Goal: Task Accomplishment & Management: Use online tool/utility

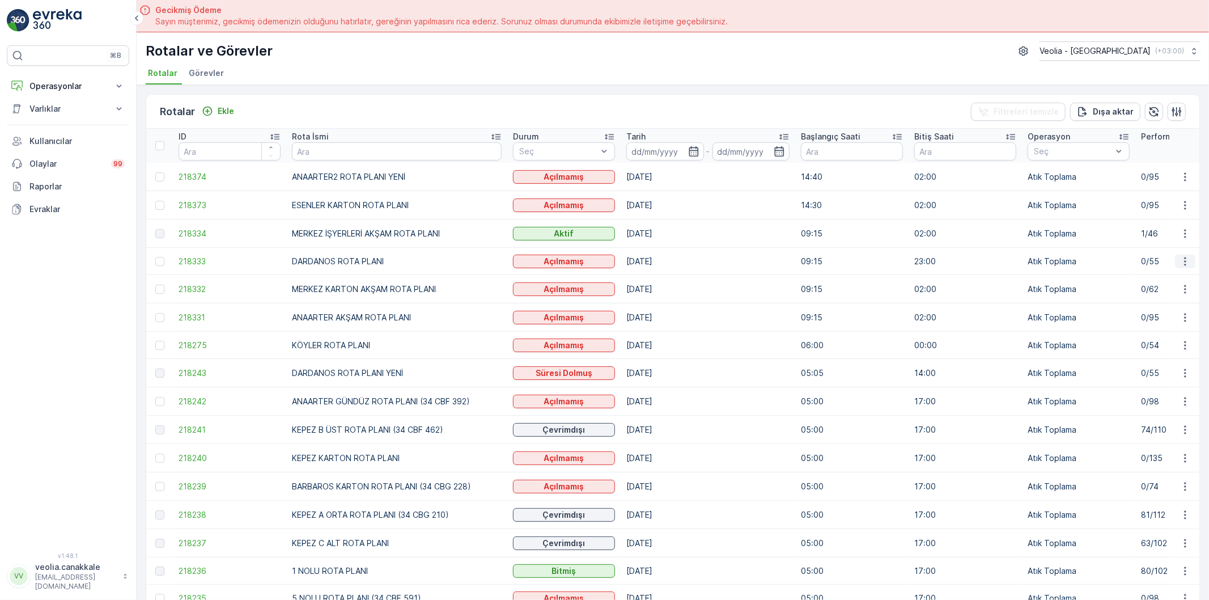
click at [1181, 261] on icon "button" at bounding box center [1184, 261] width 11 height 11
click at [1168, 328] on span "Atanan Kişiyi Değiştir" at bounding box center [1153, 325] width 79 height 11
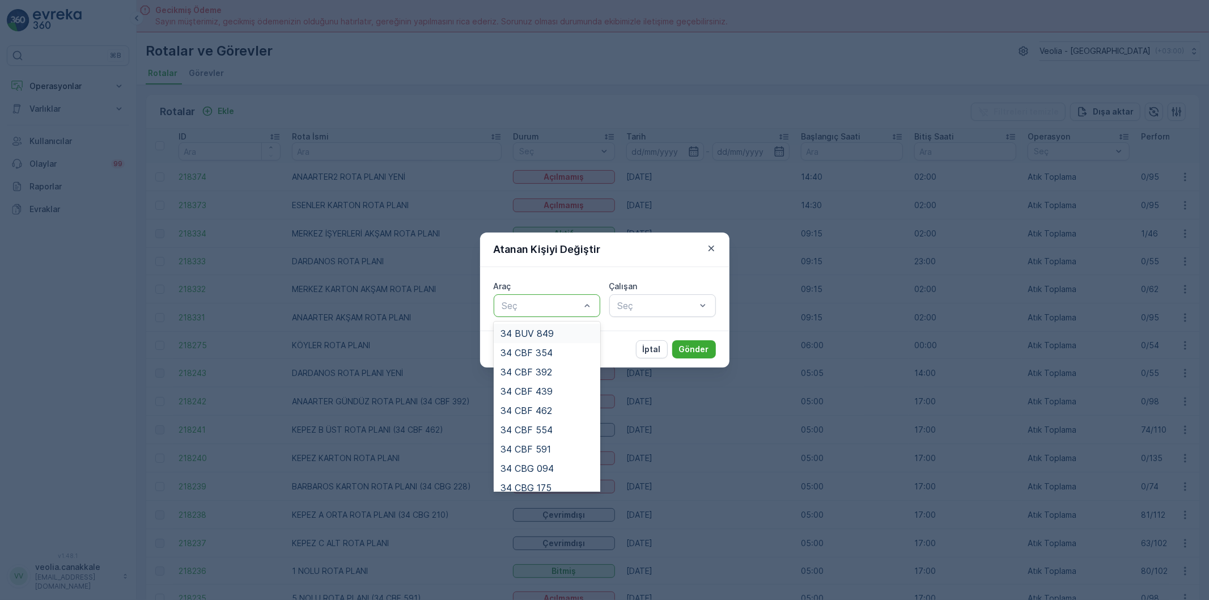
click at [523, 310] on div at bounding box center [541, 305] width 80 height 10
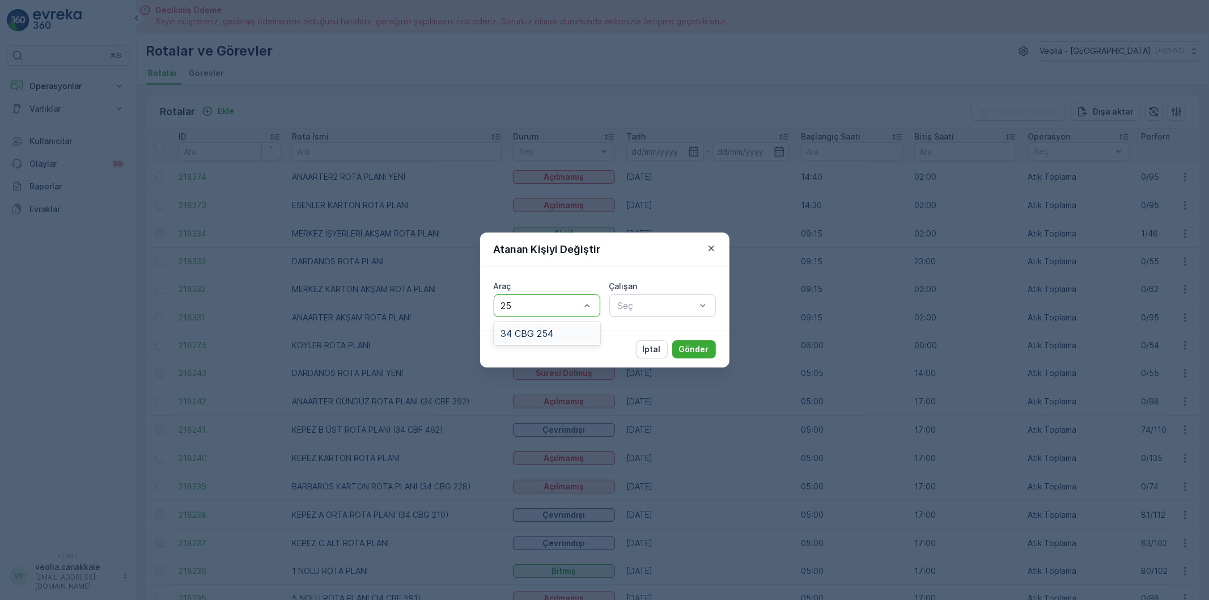
type input "254"
click at [543, 330] on span "34 CBG 254" at bounding box center [526, 333] width 53 height 10
click at [675, 307] on div at bounding box center [657, 305] width 80 height 10
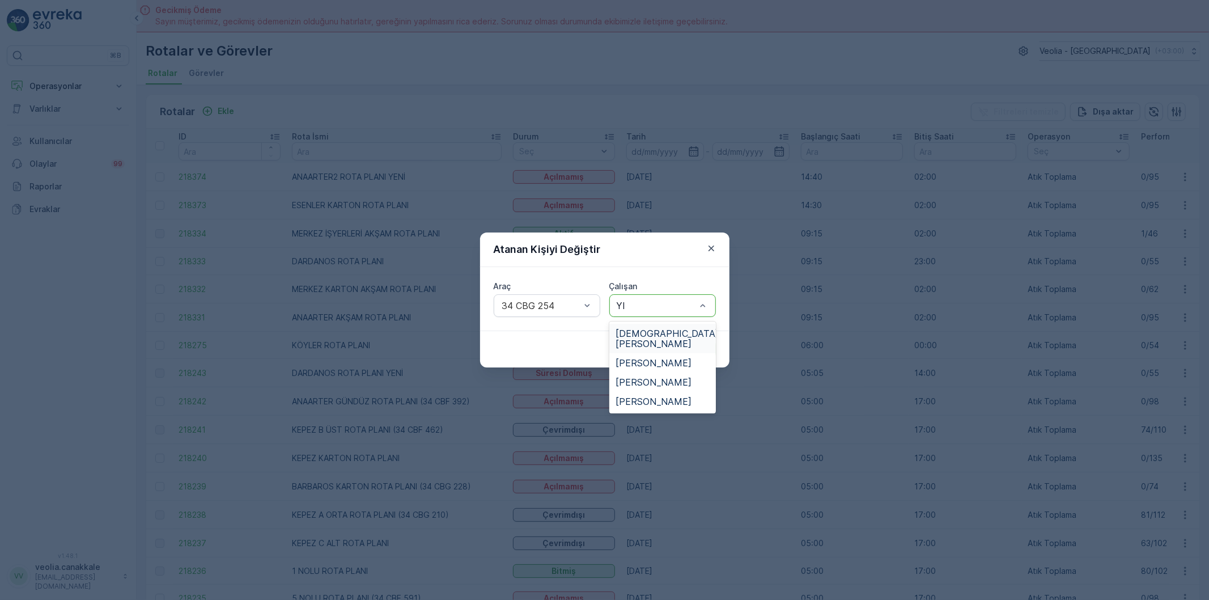
type input "YIL"
click at [653, 396] on span "[PERSON_NAME]" at bounding box center [654, 401] width 76 height 10
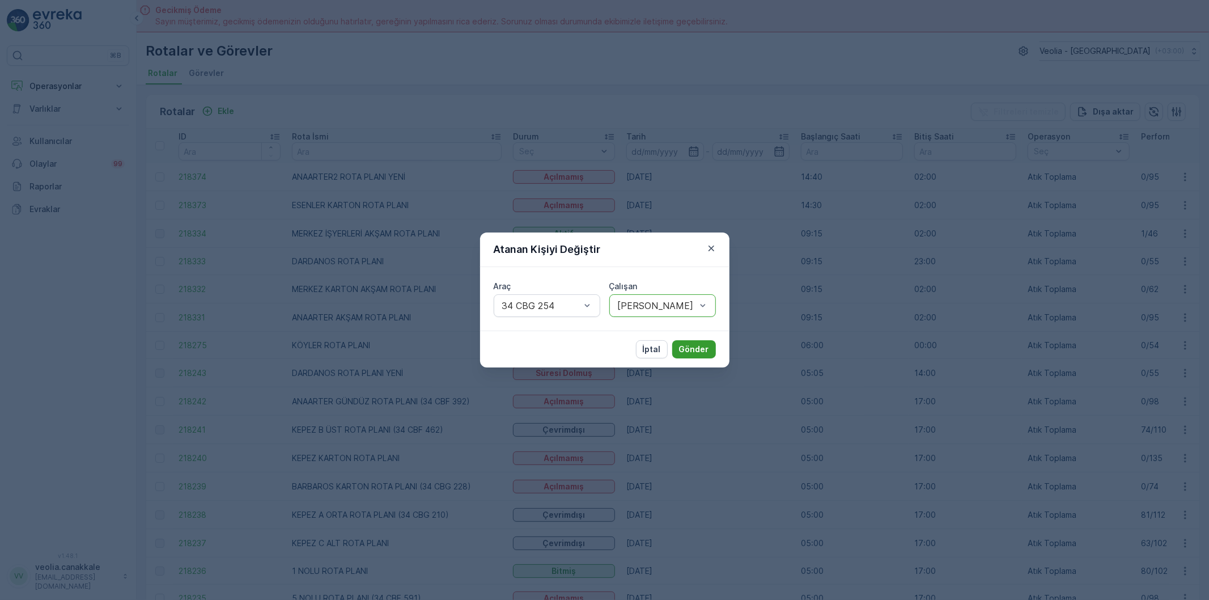
click at [710, 345] on button "Gönder" at bounding box center [694, 349] width 44 height 18
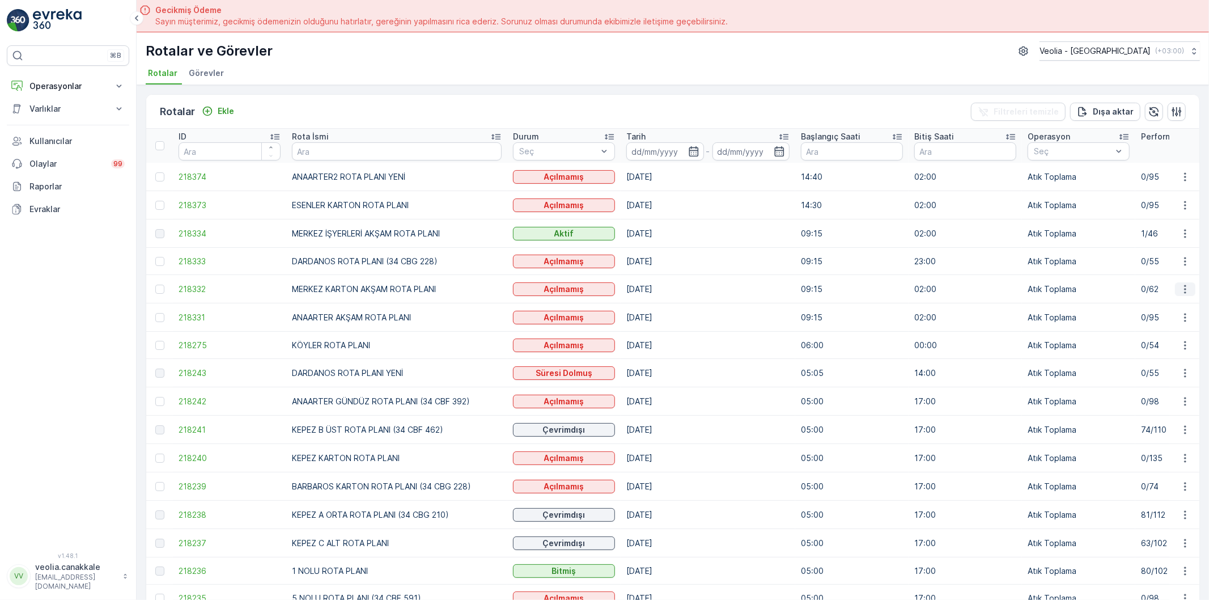
click at [1181, 286] on icon "button" at bounding box center [1184, 288] width 11 height 11
click at [1157, 354] on span "Atanan Kişiyi Değiştir" at bounding box center [1153, 353] width 79 height 11
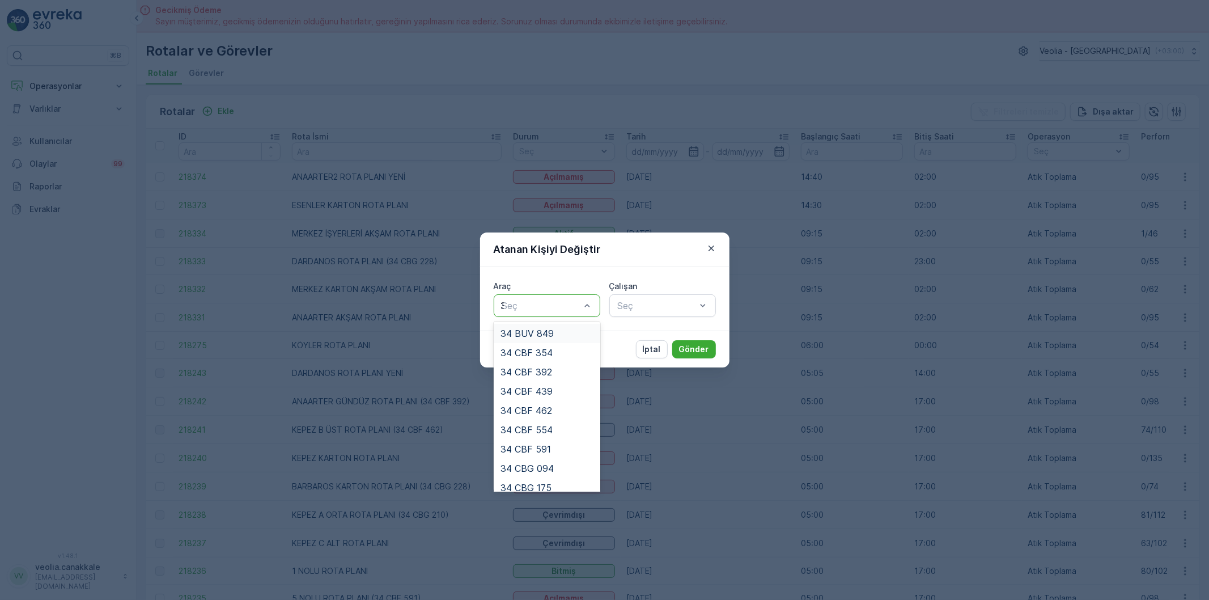
type input "31"
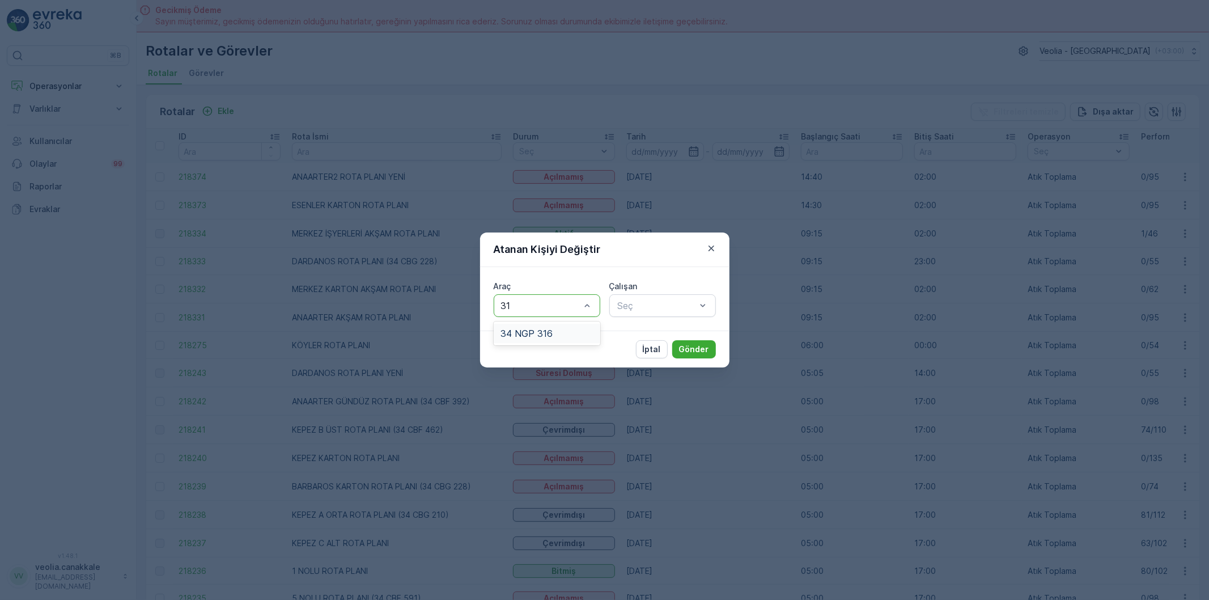
click at [537, 329] on span "34 NGP 316" at bounding box center [526, 333] width 52 height 10
type input "SELÇ"
click at [649, 329] on span "[PERSON_NAME]" at bounding box center [654, 333] width 76 height 10
click at [689, 344] on p "Gönder" at bounding box center [694, 348] width 30 height 11
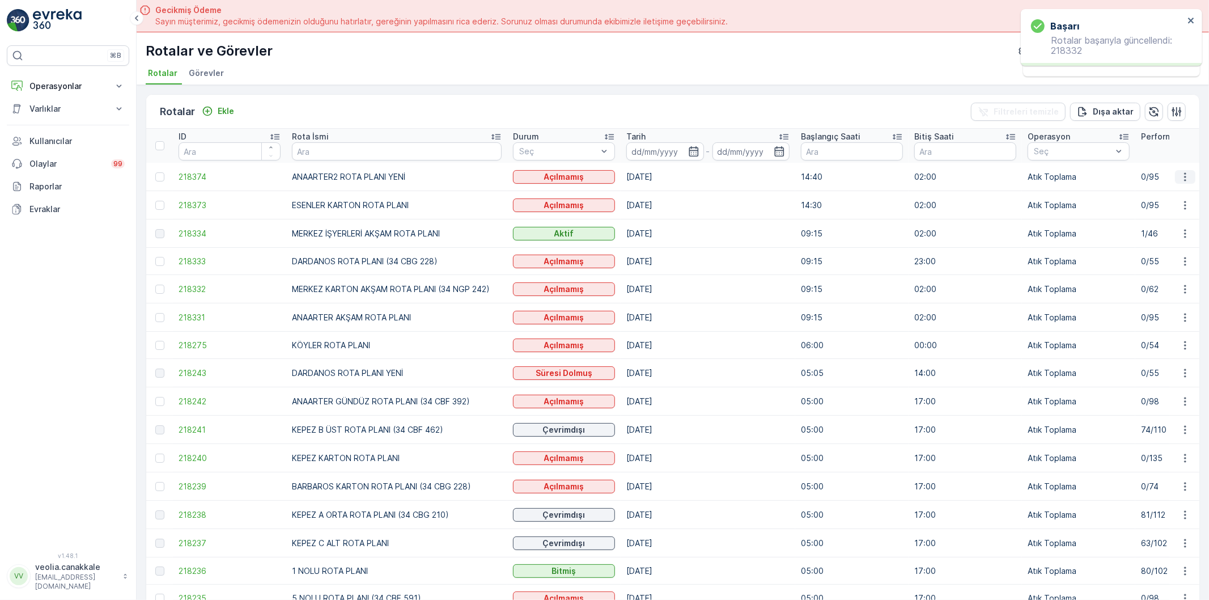
click at [1180, 174] on icon "button" at bounding box center [1184, 176] width 11 height 11
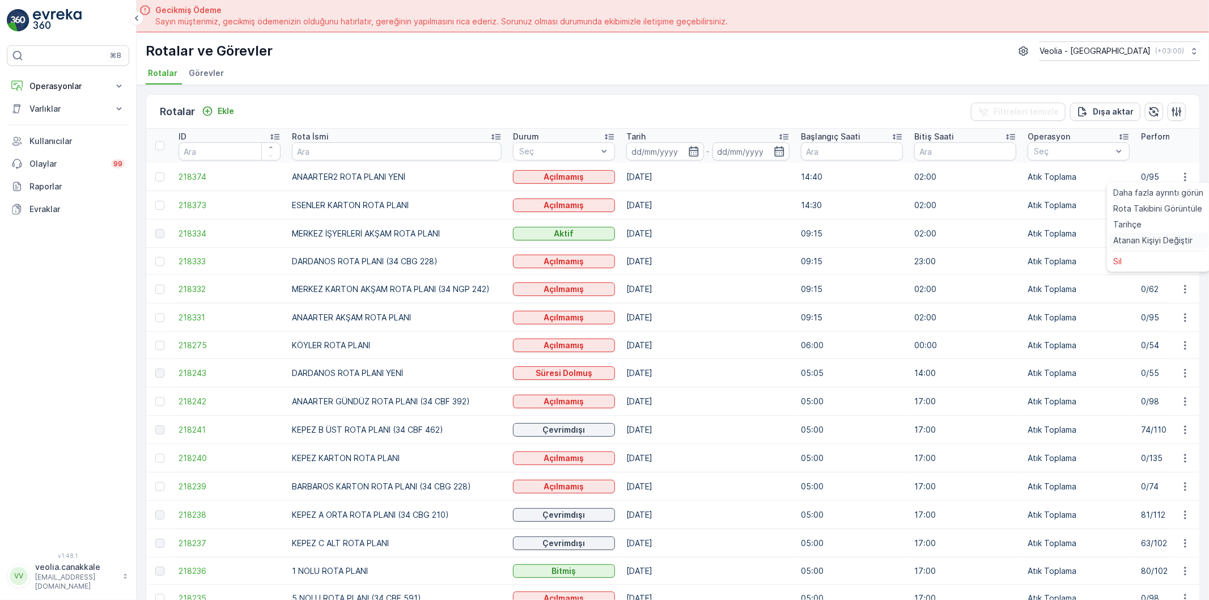
click at [1128, 236] on span "Atanan Kişiyi Değiştir" at bounding box center [1153, 240] width 79 height 11
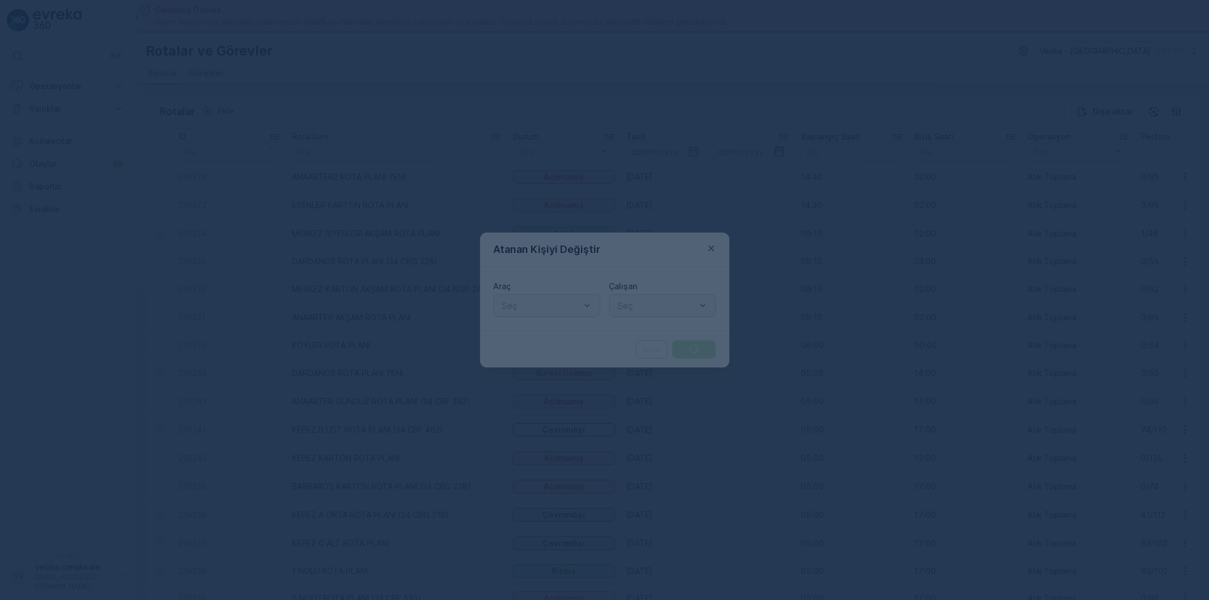
click at [531, 304] on div at bounding box center [604, 300] width 1209 height 600
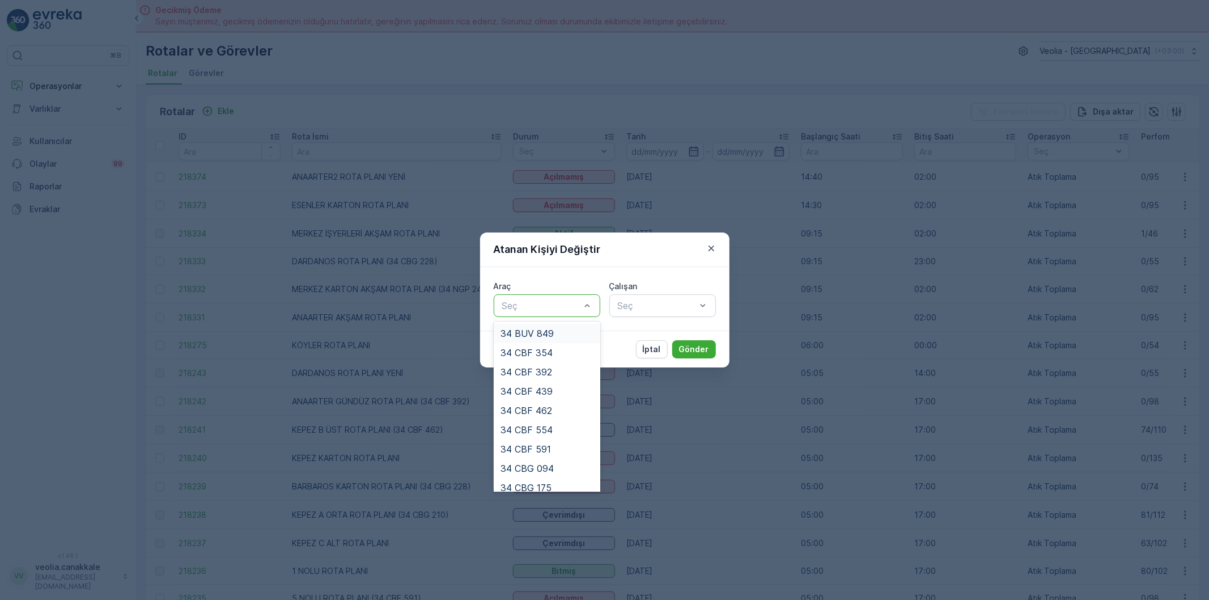
click at [534, 306] on div at bounding box center [541, 305] width 80 height 10
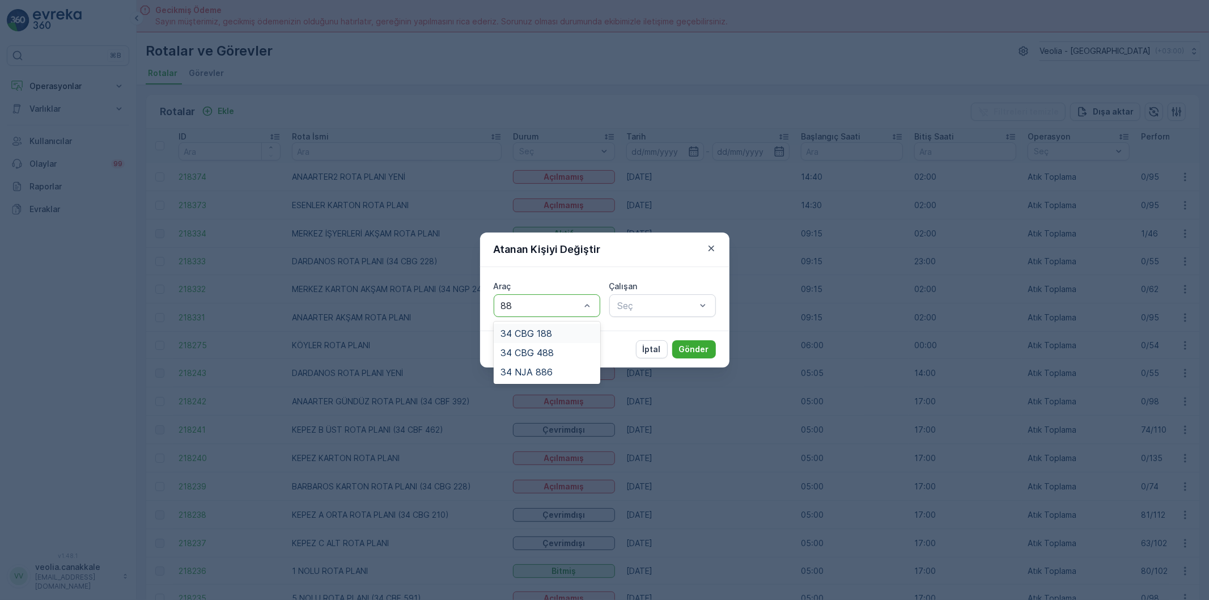
type input "886"
click at [542, 330] on span "34 NJA 886" at bounding box center [526, 333] width 52 height 10
click at [648, 307] on div at bounding box center [657, 305] width 80 height 10
type input "UYG"
click at [655, 326] on div "[PERSON_NAME]" at bounding box center [662, 333] width 107 height 19
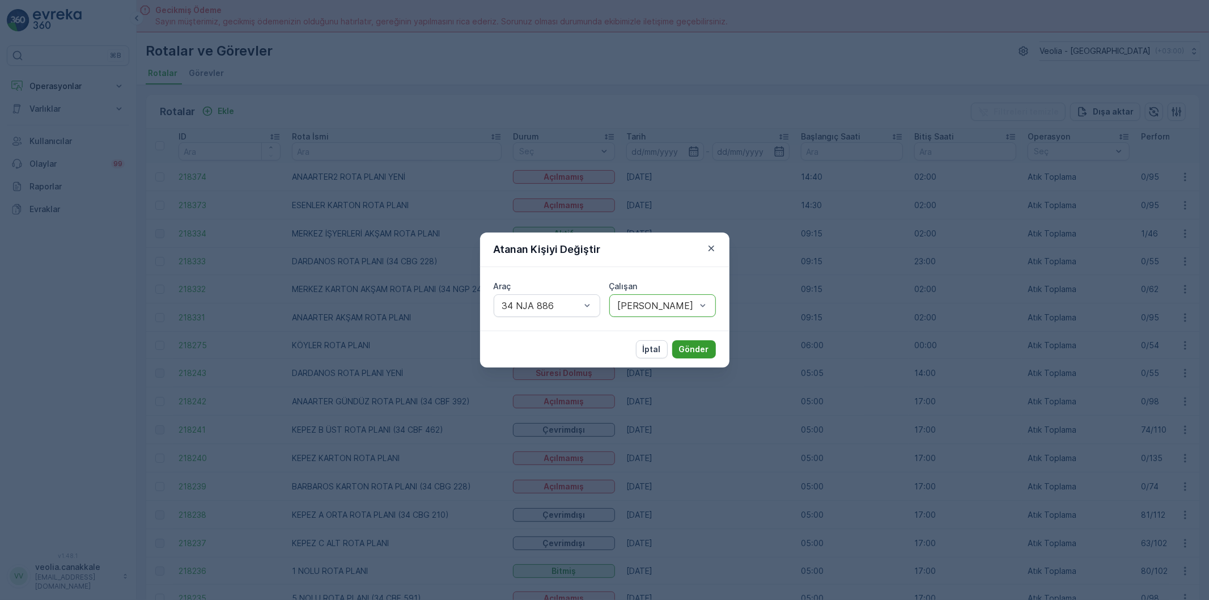
click at [703, 348] on p "Gönder" at bounding box center [694, 348] width 30 height 11
